Goal: Task Accomplishment & Management: Use online tool/utility

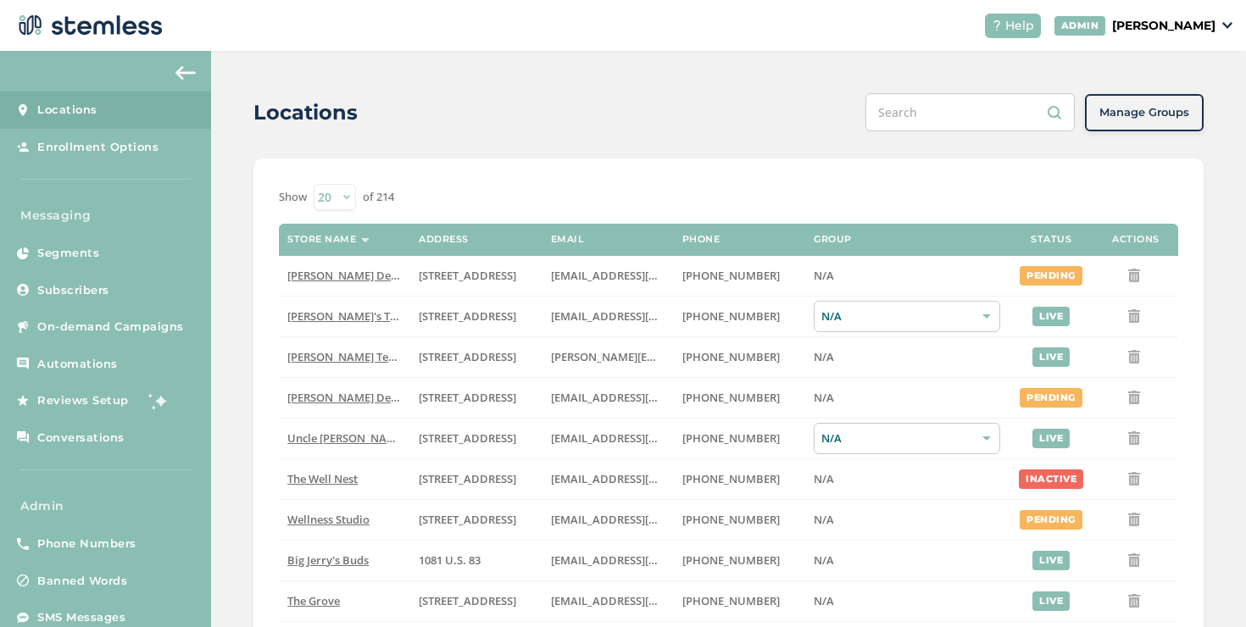
click at [1148, 18] on p "[PERSON_NAME]" at bounding box center [1163, 26] width 103 height 18
click at [1187, 118] on span "Impersonate" at bounding box center [1172, 122] width 83 height 17
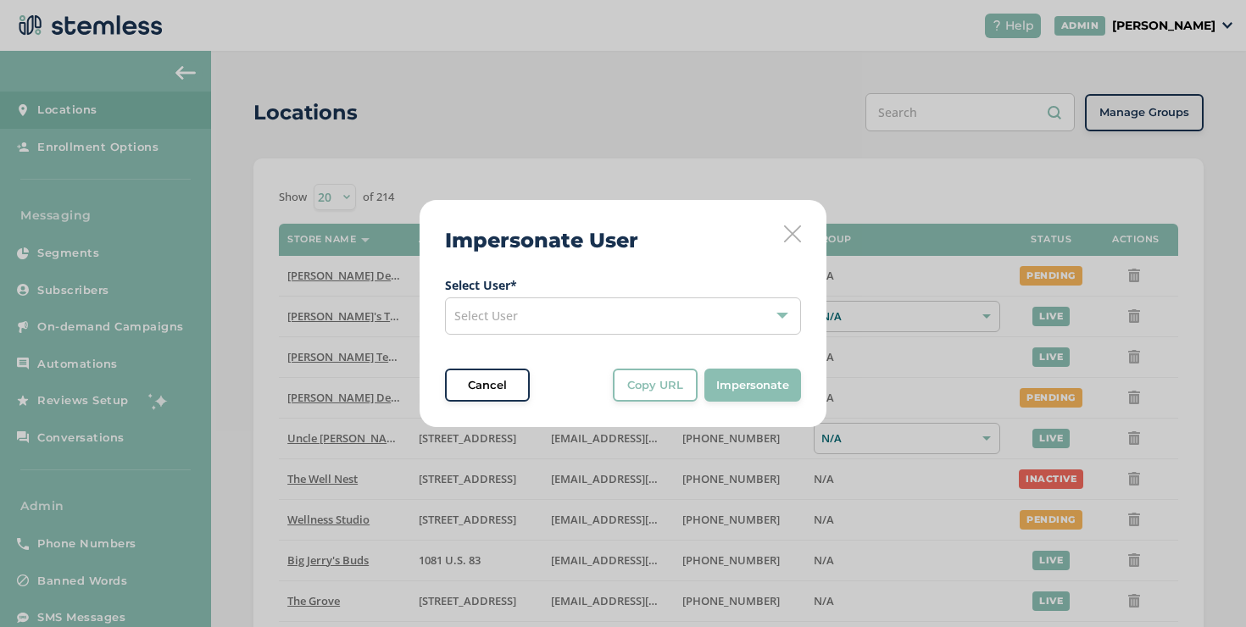
click at [636, 320] on div "Select User" at bounding box center [623, 316] width 356 height 37
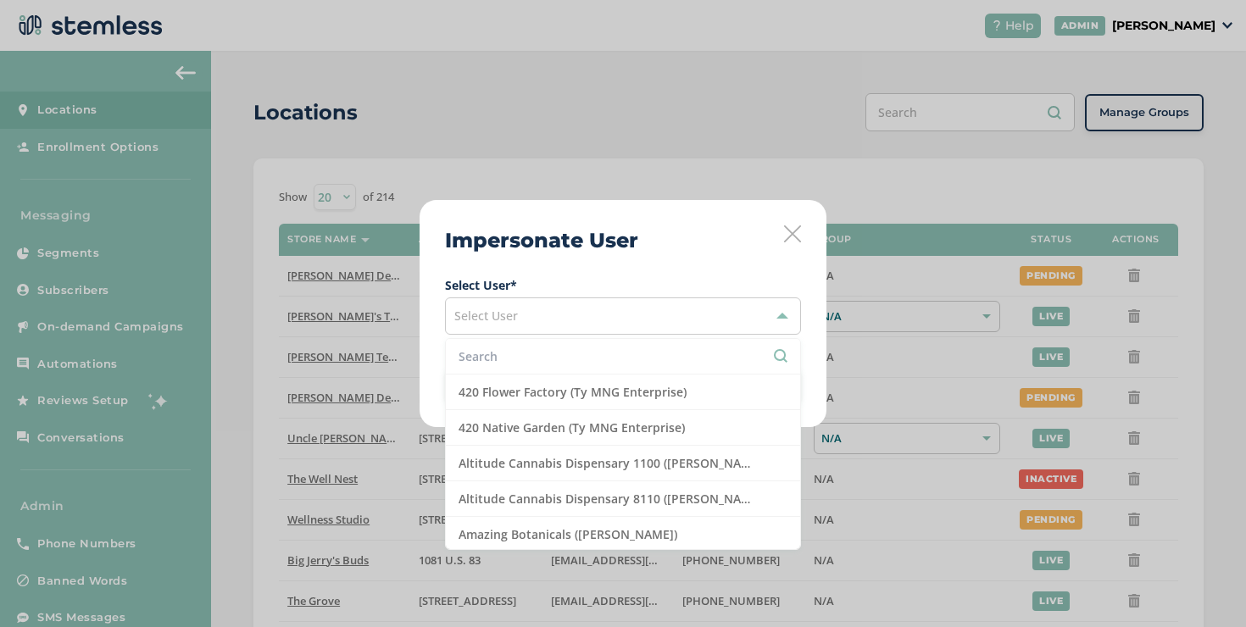
click at [577, 353] on input "text" at bounding box center [623, 357] width 329 height 18
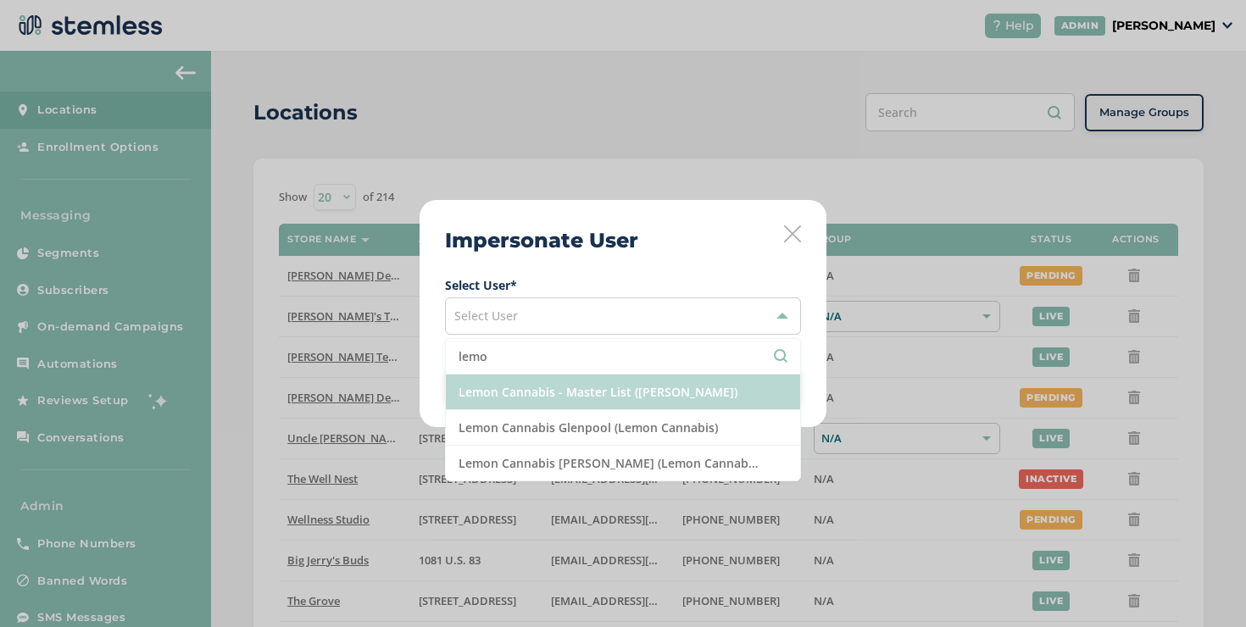
type input "lemo"
click at [553, 395] on li "Lemon Cannabis - Master List (Lemon Cannabis)" at bounding box center [623, 393] width 354 height 36
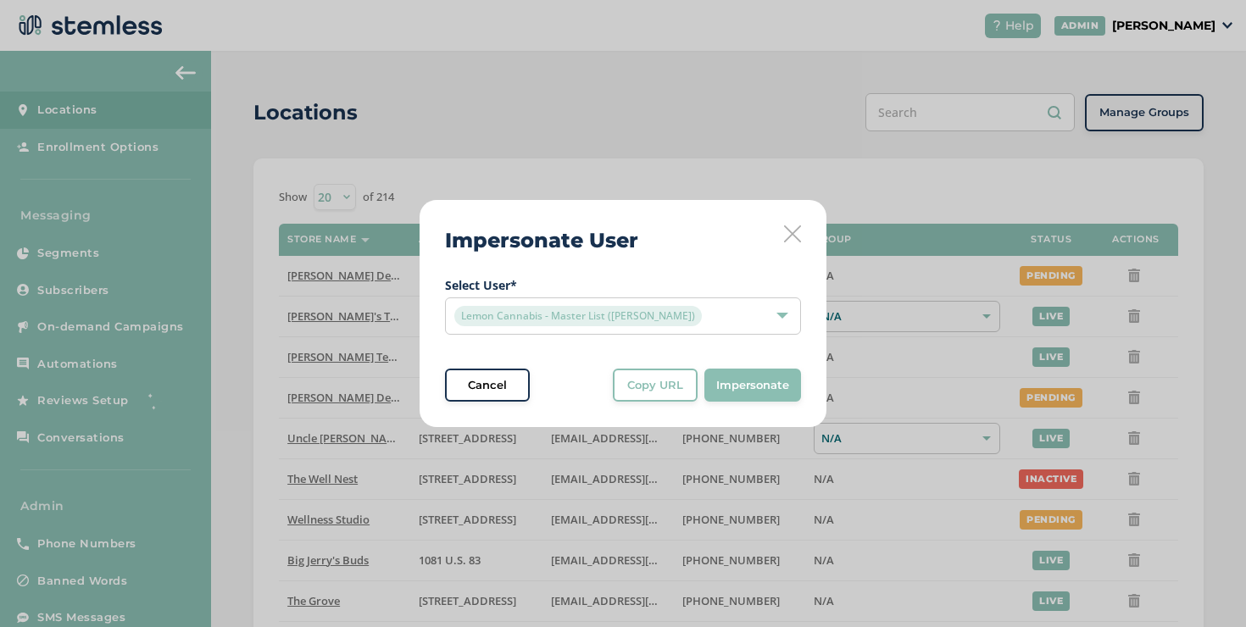
click at [741, 398] on button "Impersonate" at bounding box center [752, 386] width 97 height 34
